Goal: Task Accomplishment & Management: Use online tool/utility

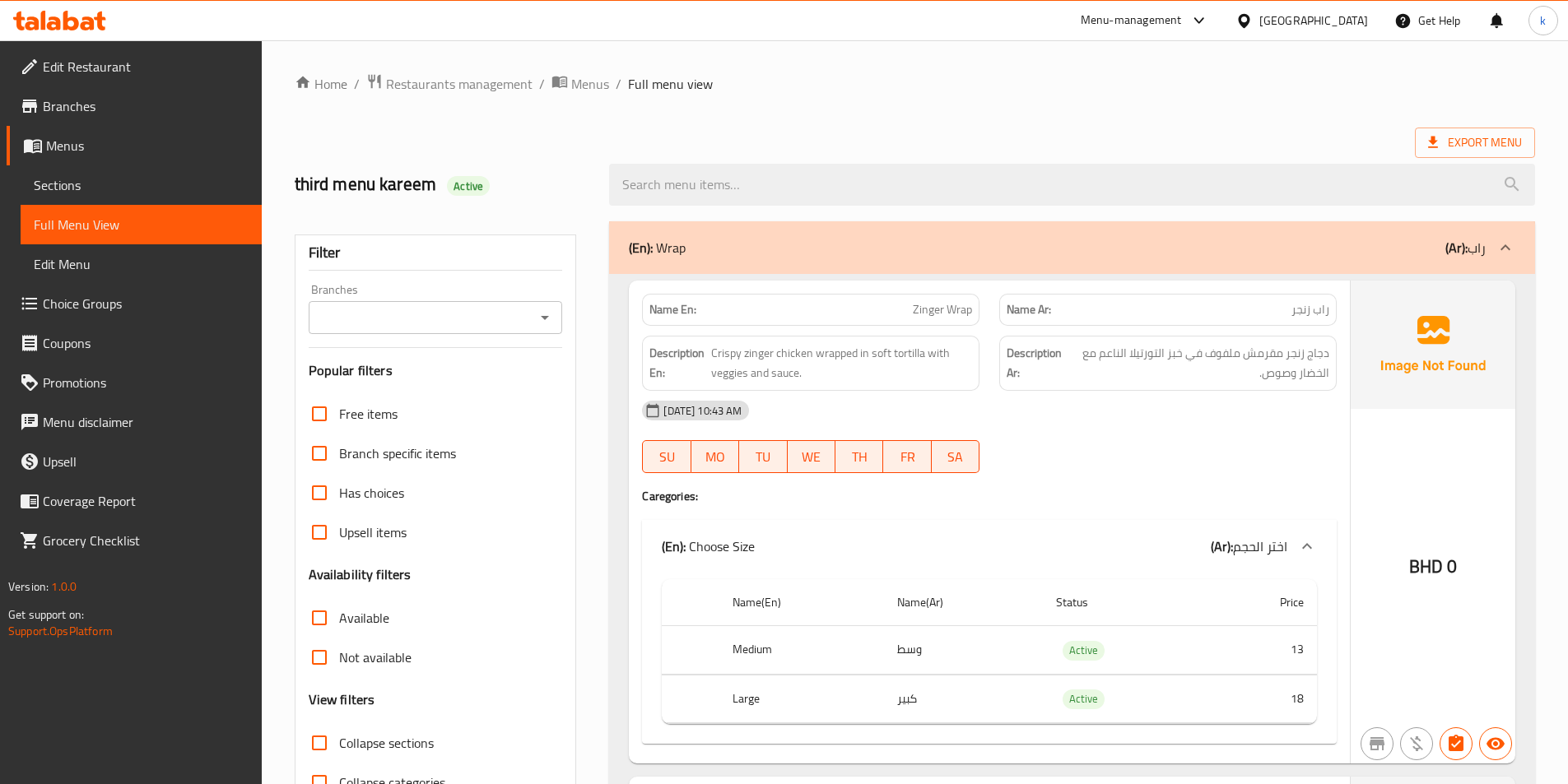
scroll to position [1023, 0]
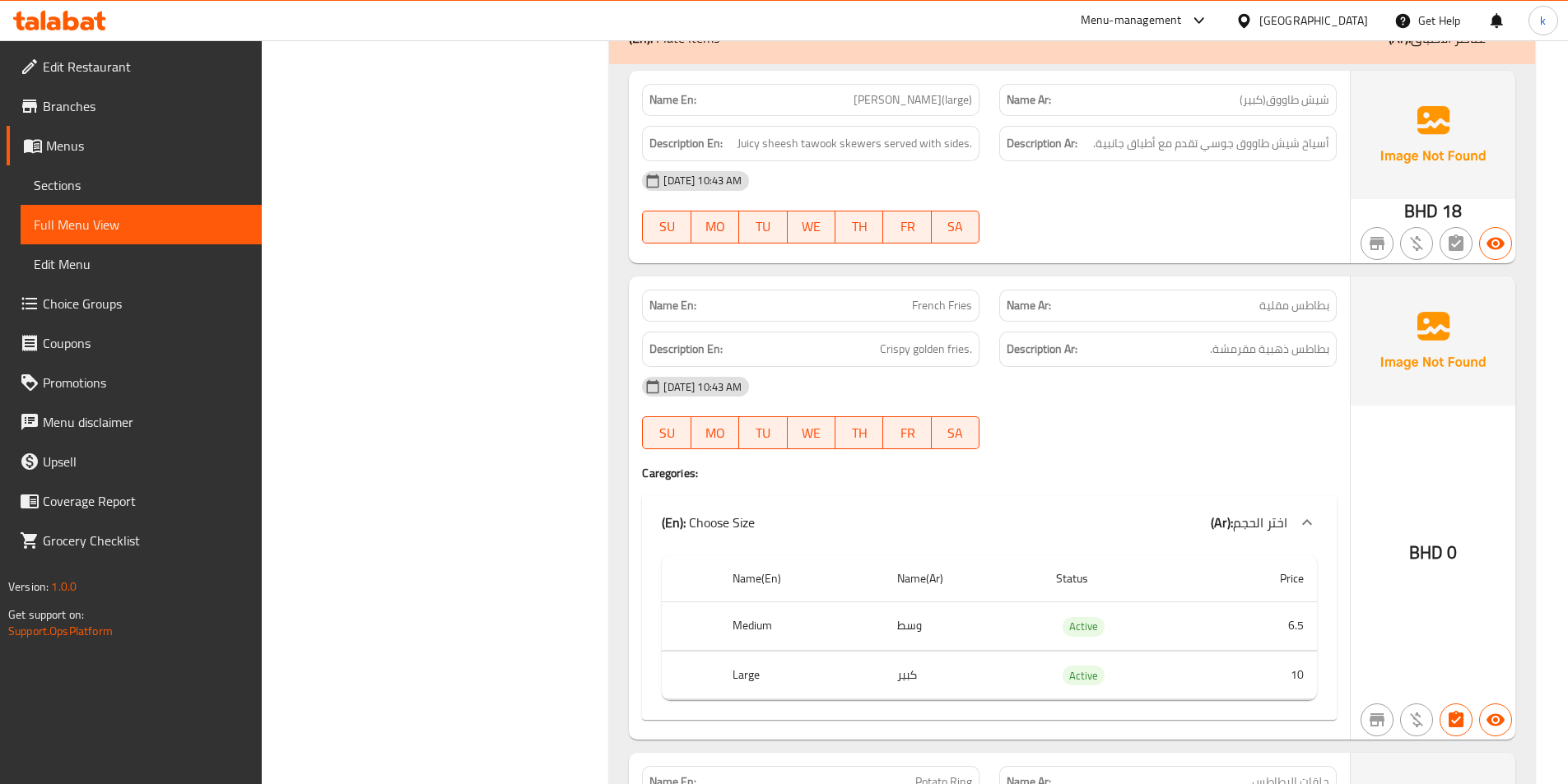
click at [88, 96] on span "Branches" at bounding box center [145, 105] width 205 height 20
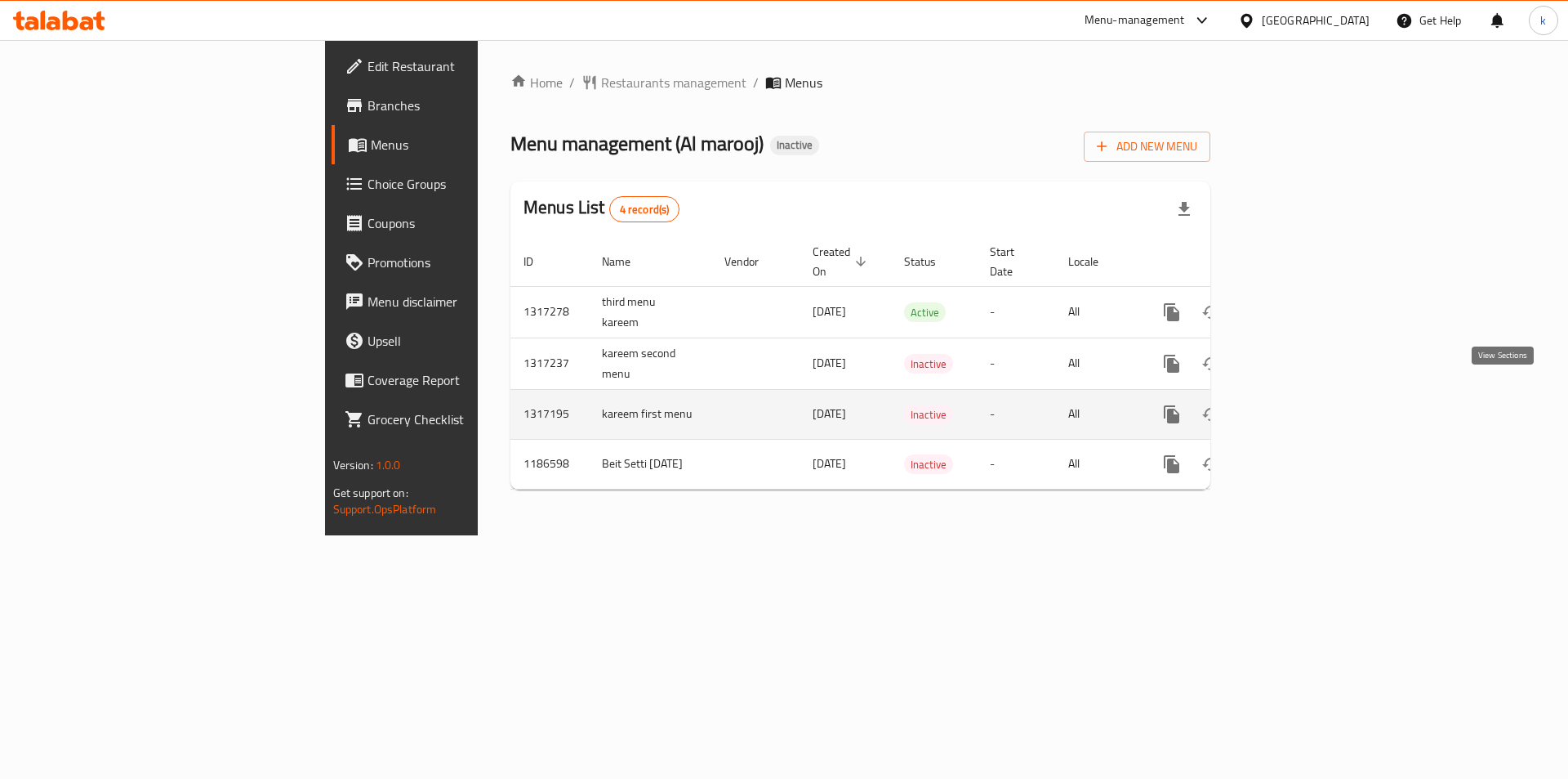
click at [1299, 405] on icon "enhanced table" at bounding box center [1289, 414] width 19 height 19
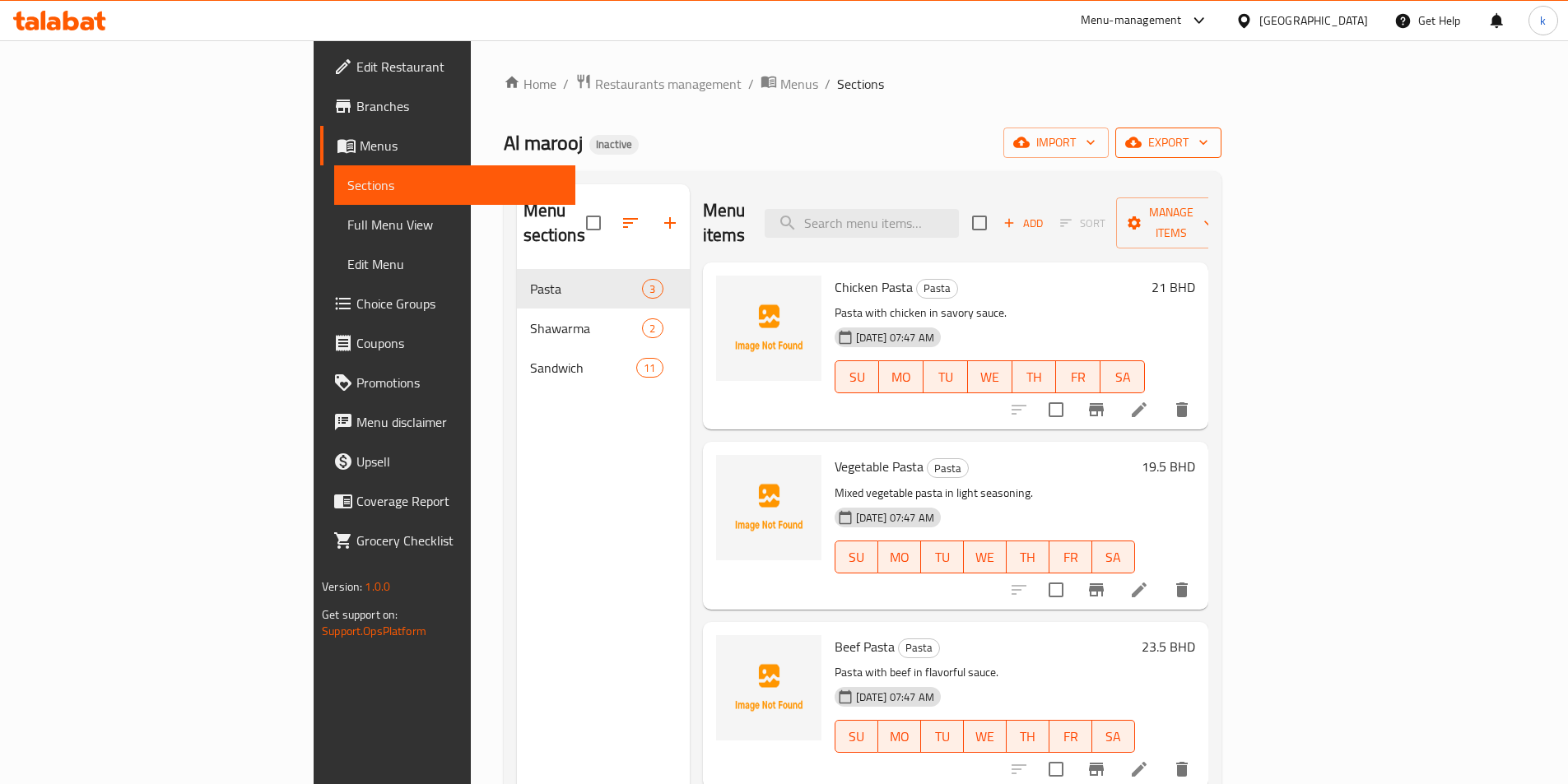
click at [1208, 146] on span "export" at bounding box center [1168, 143] width 80 height 20
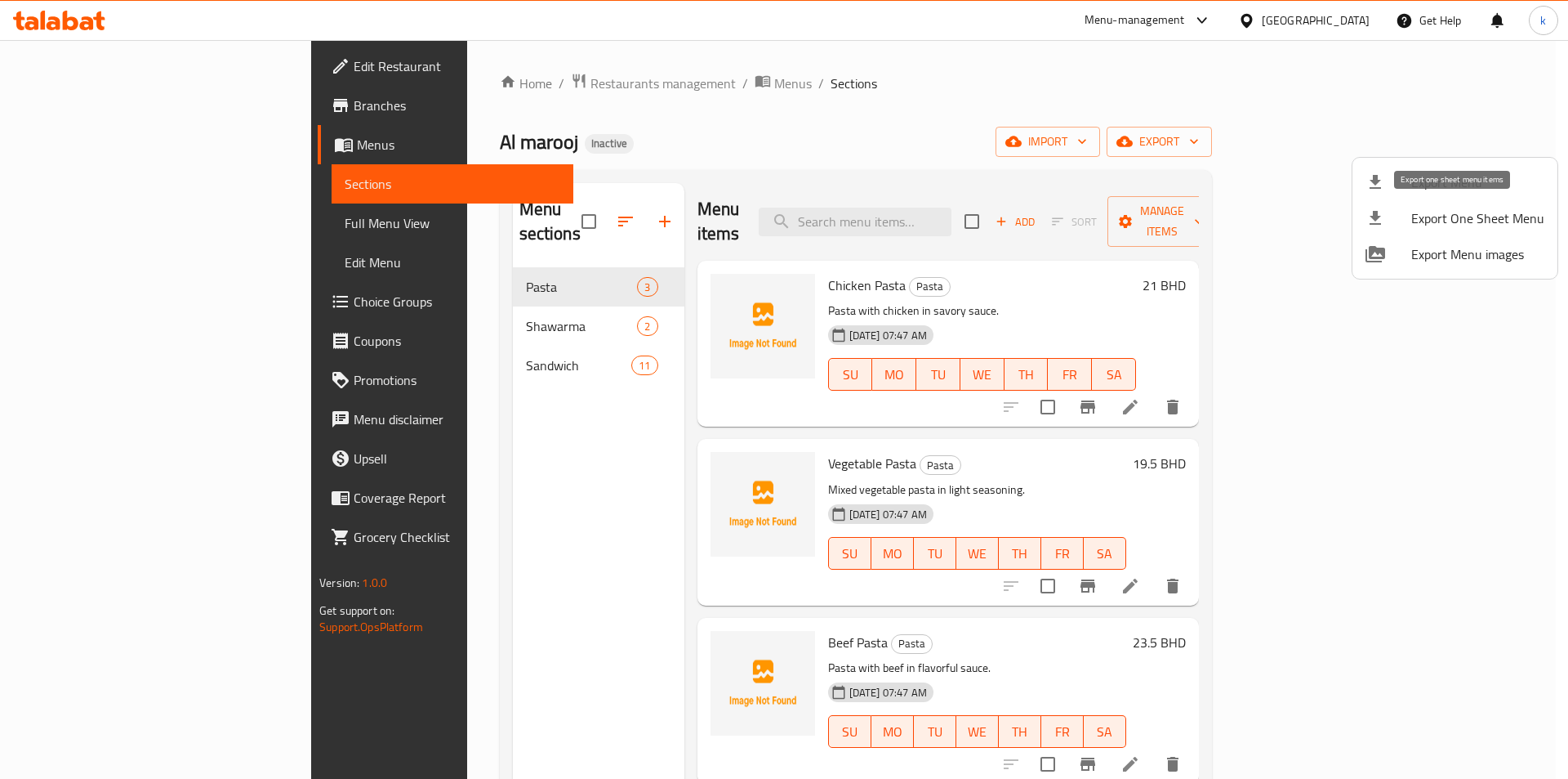
click at [1462, 219] on span "Export One Sheet Menu" at bounding box center [1478, 218] width 133 height 19
click at [1052, 70] on div at bounding box center [784, 390] width 1568 height 779
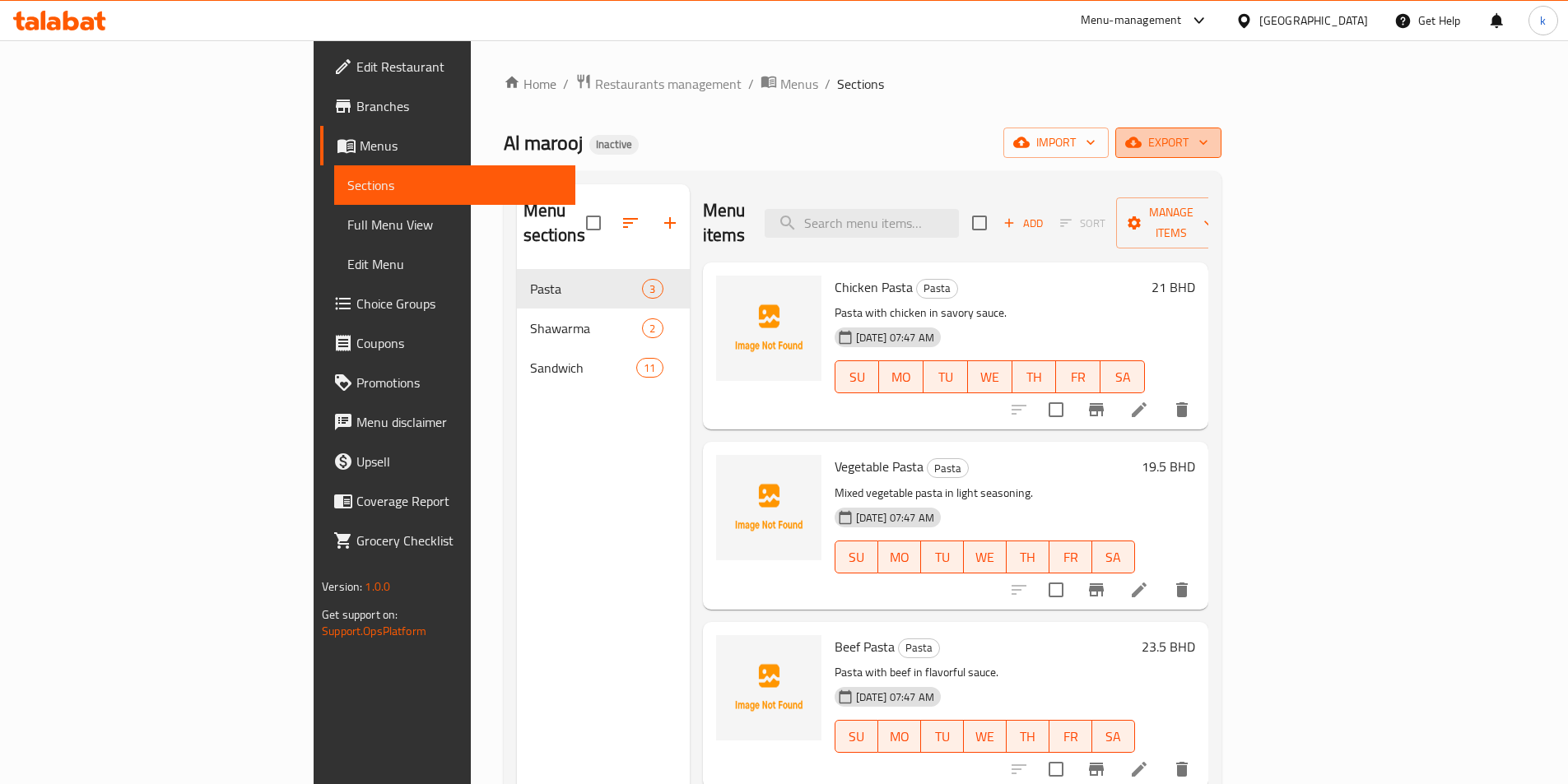
click at [1208, 140] on span "export" at bounding box center [1168, 143] width 80 height 20
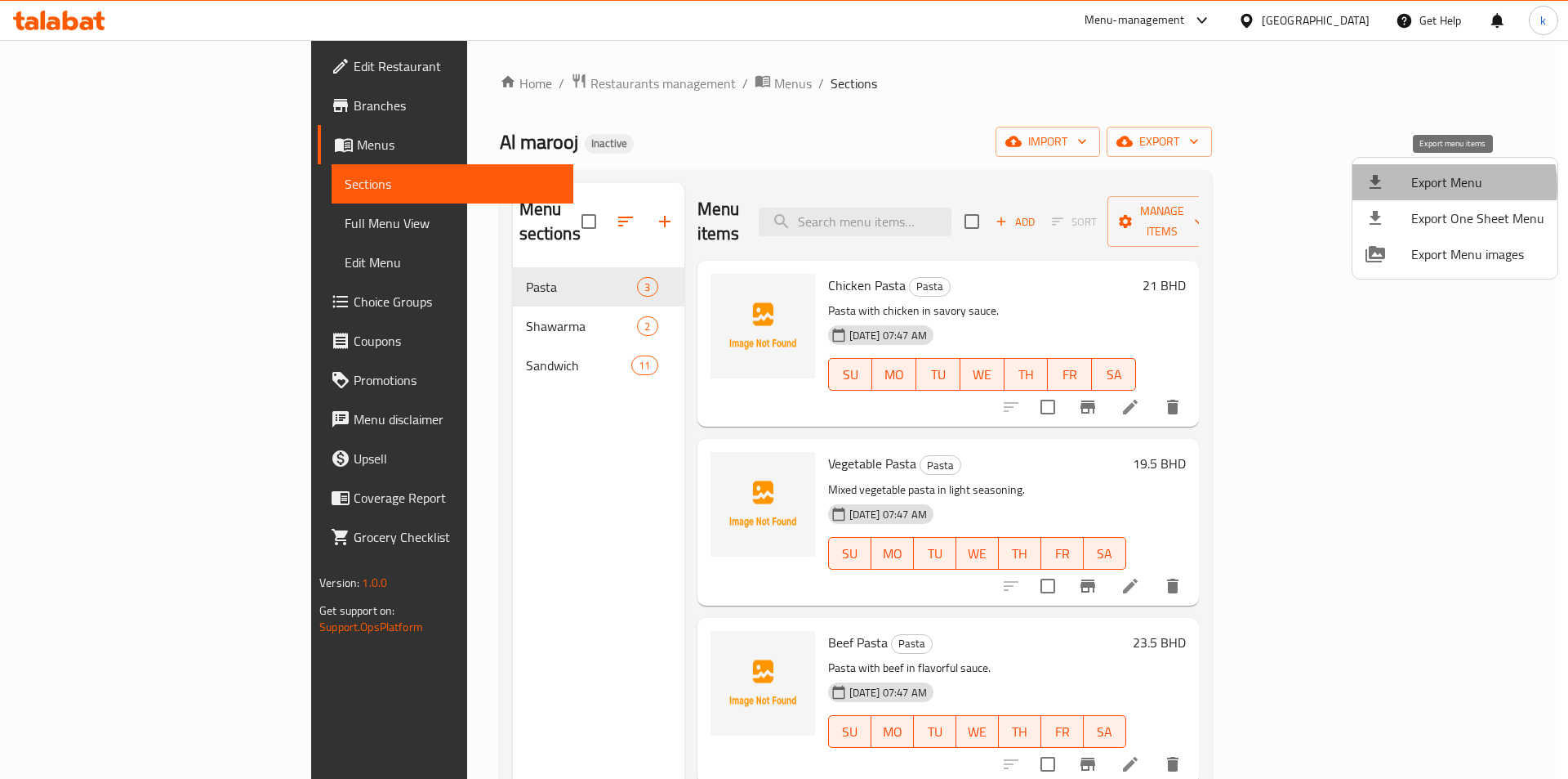
click at [1434, 186] on span "Export Menu" at bounding box center [1478, 182] width 133 height 19
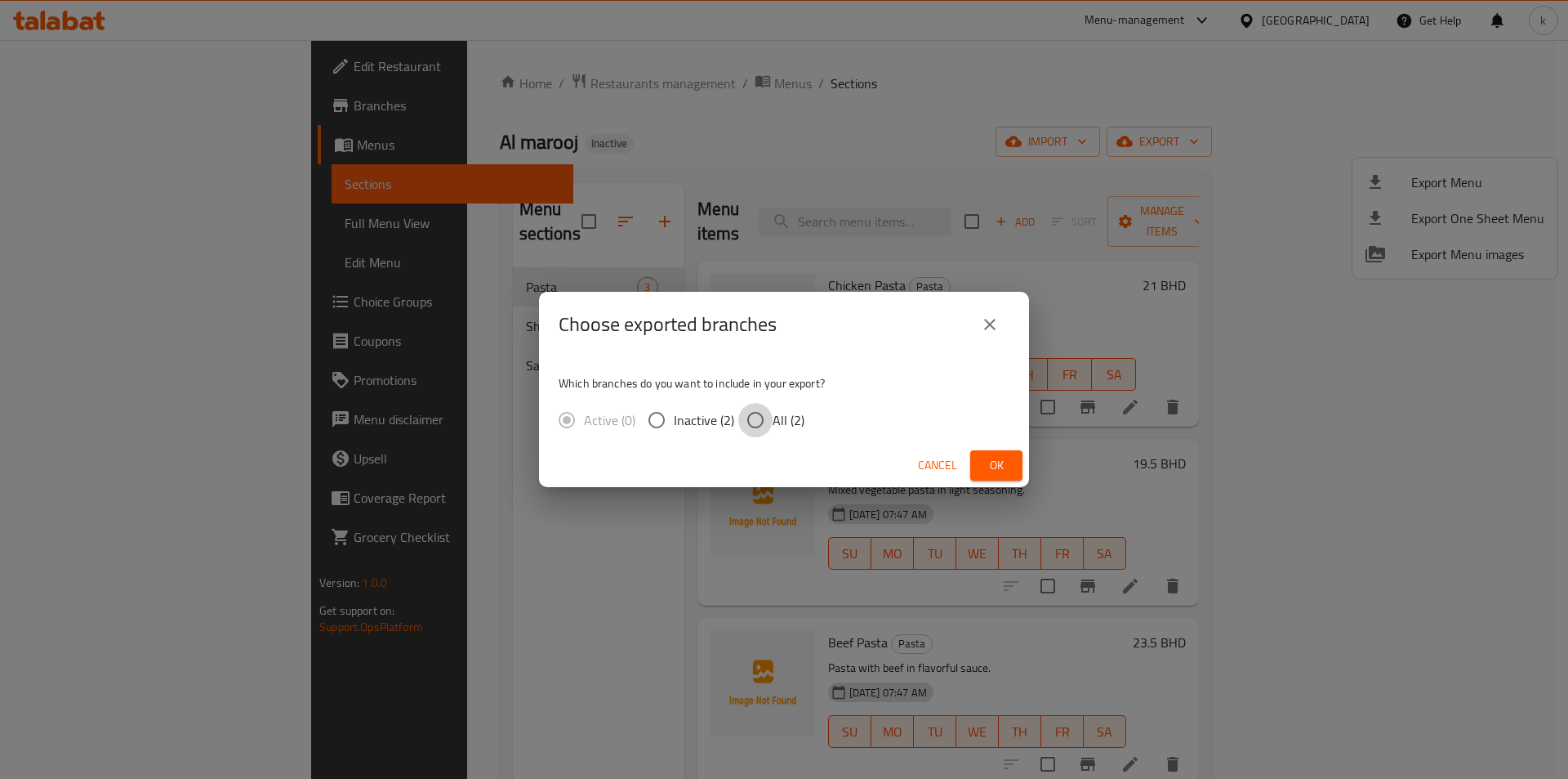
click at [764, 427] on input "All (2)" at bounding box center [755, 420] width 35 height 35
radio input "true"
click at [984, 459] on span "Ok" at bounding box center [996, 465] width 26 height 20
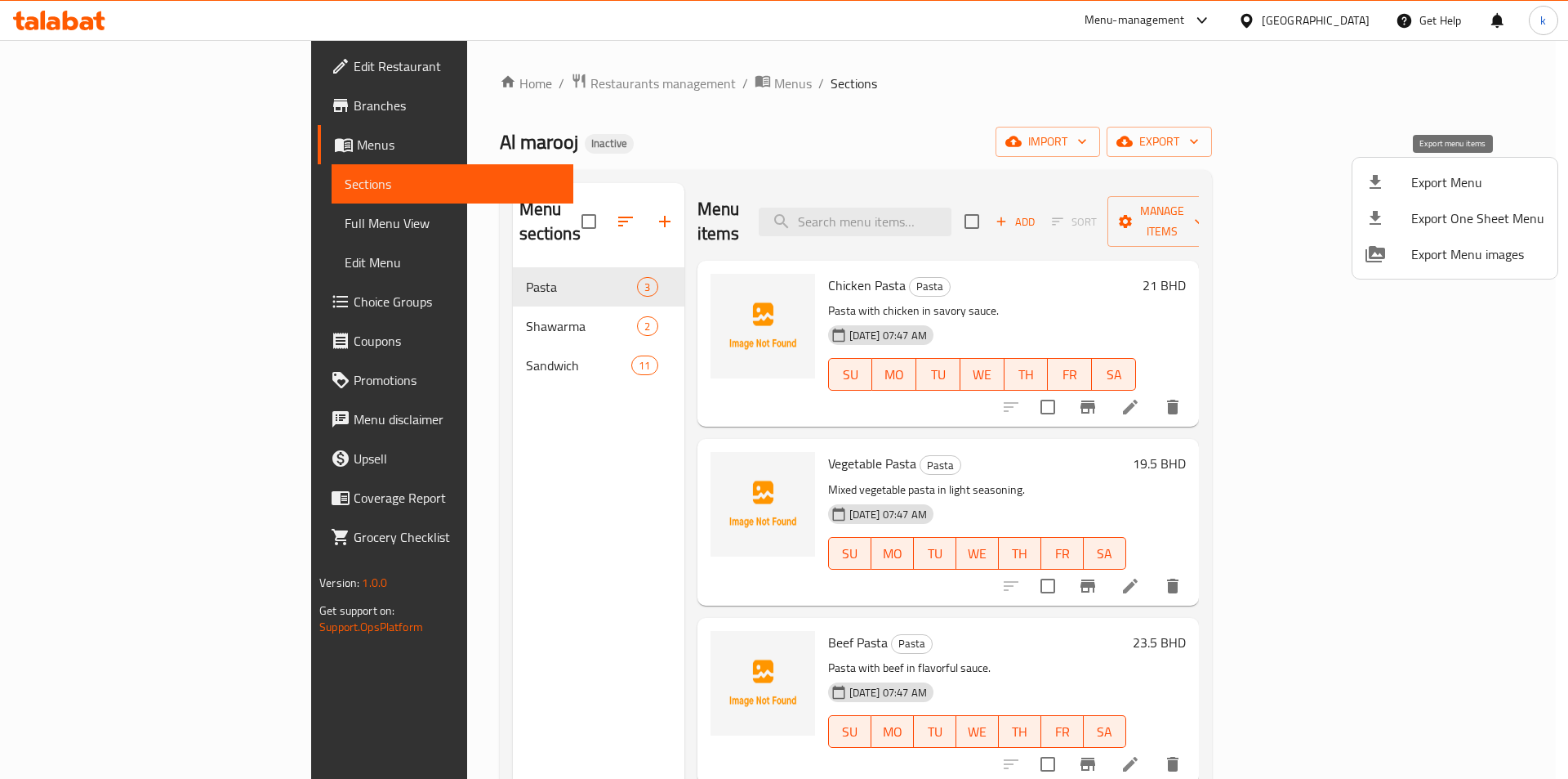
click at [1487, 171] on li "Export Menu" at bounding box center [1454, 182] width 205 height 36
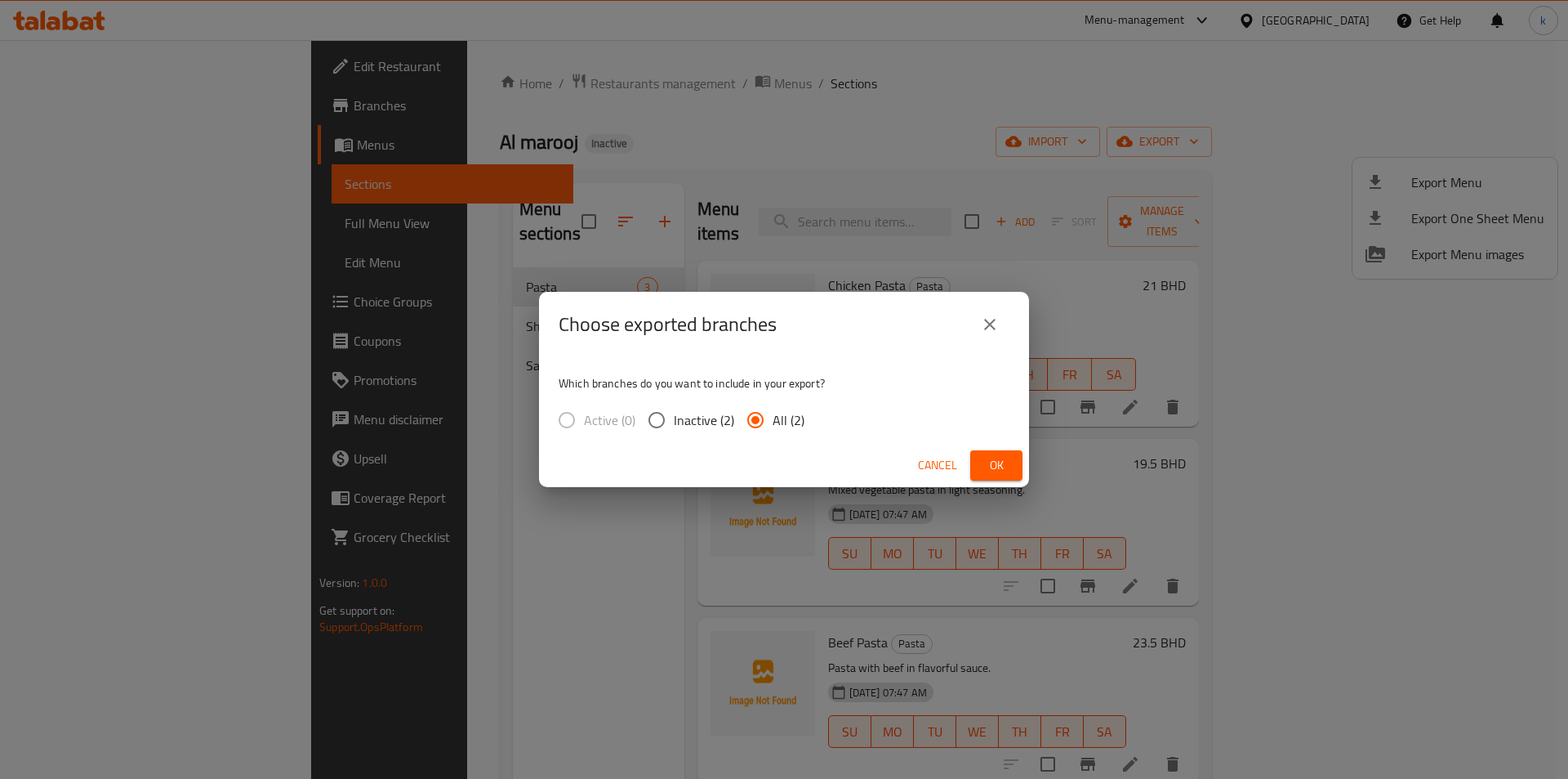
click at [875, 173] on div "Choose exported branches Which branches do you want to include in your export? …" at bounding box center [784, 390] width 1568 height 779
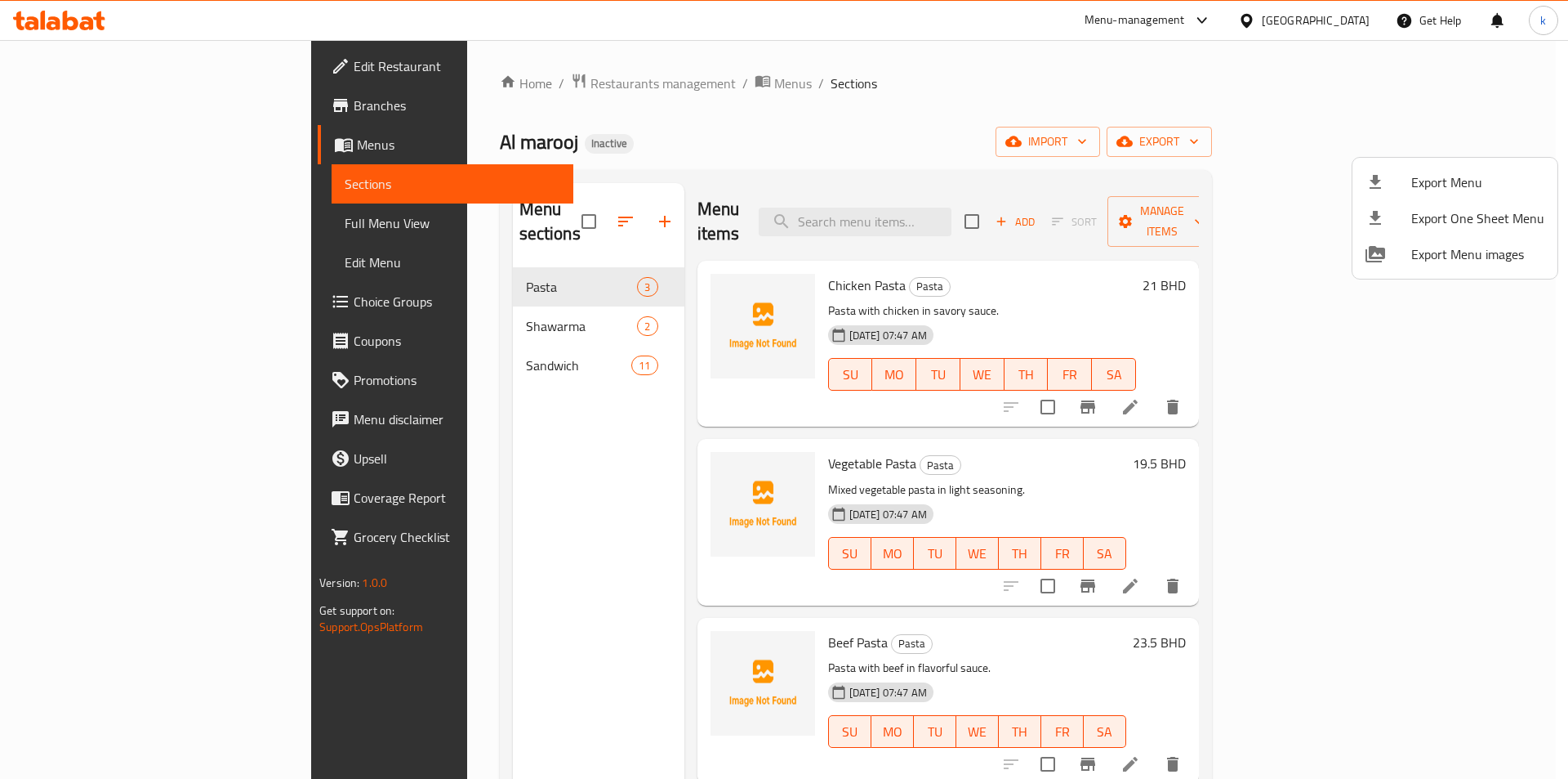
click at [407, 483] on div at bounding box center [784, 390] width 1568 height 779
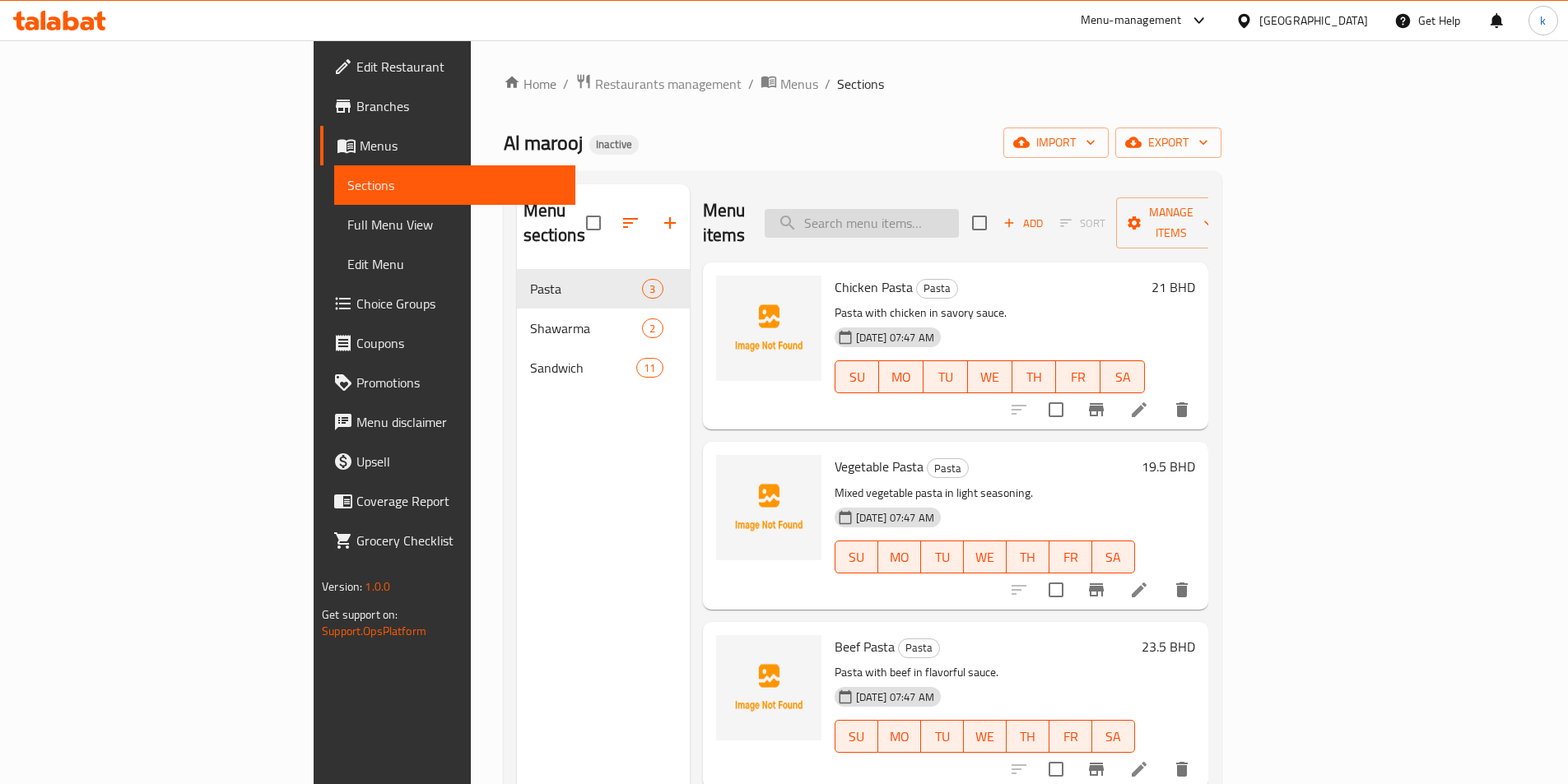
click at [958, 209] on input "search" at bounding box center [862, 223] width 194 height 29
type input "p"
paste input "This item () was deleted due to suspicious price."
type input "This item () was deleted due to suspicious price."
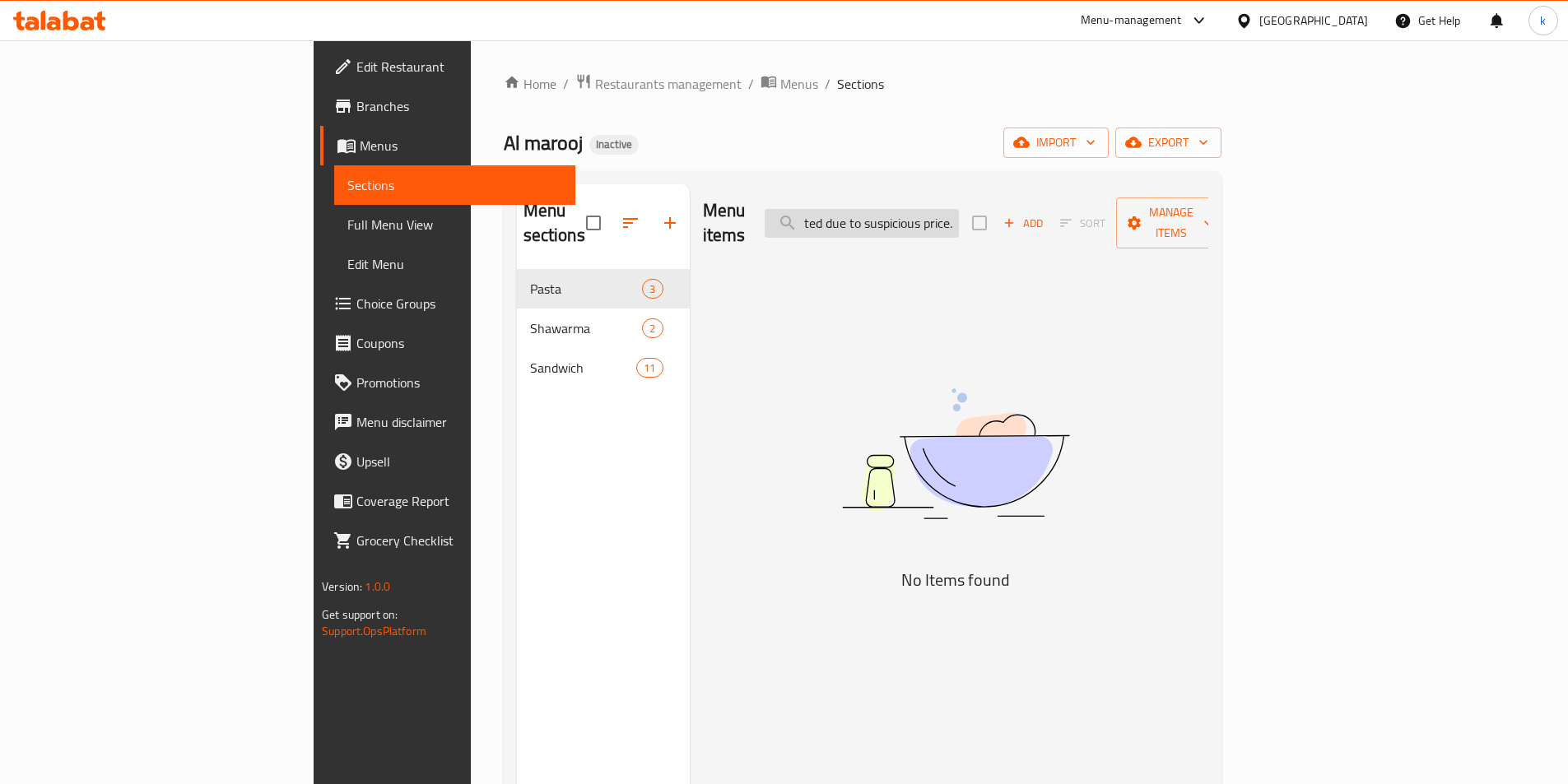
click at [958, 212] on input "This item () was deleted due to suspicious price." at bounding box center [862, 223] width 194 height 29
